Goal: Register for event/course

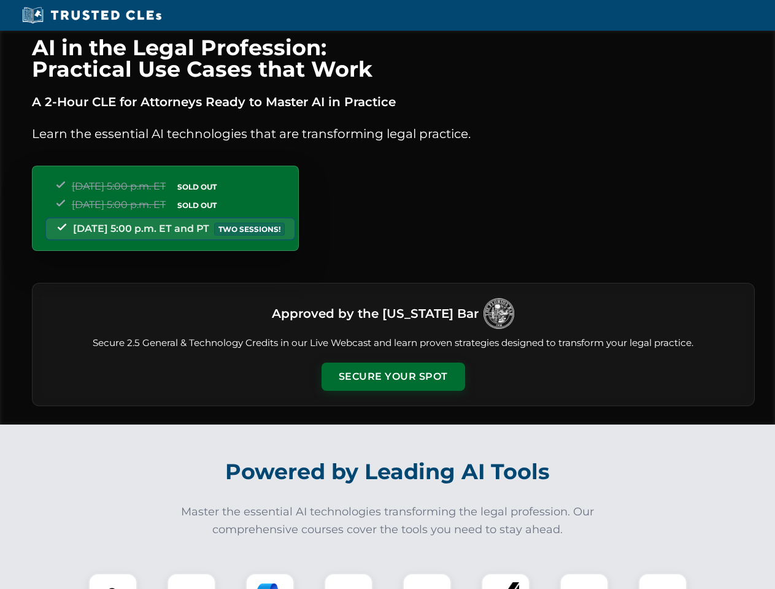
click at [392, 377] on button "Secure Your Spot" at bounding box center [393, 376] width 144 height 28
click at [113, 581] on img at bounding box center [113, 598] width 36 height 36
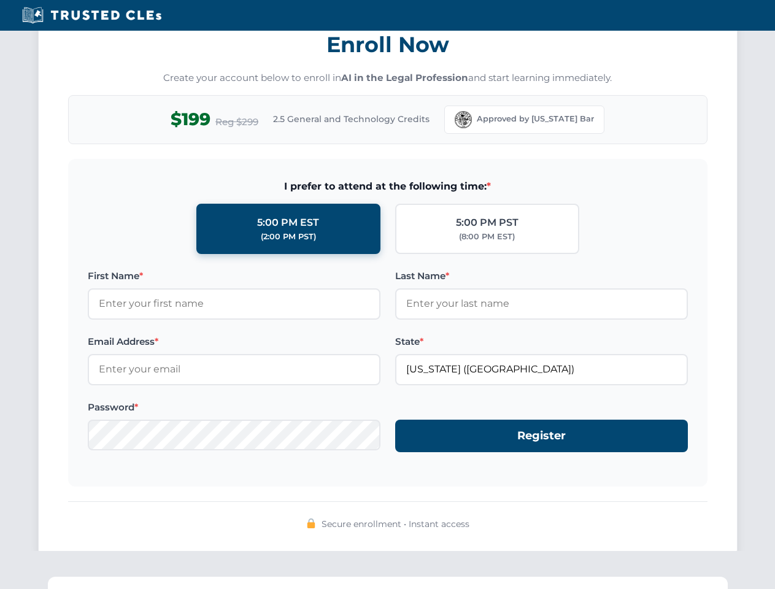
scroll to position [1204, 0]
